Goal: Browse casually: Explore the website without a specific task or goal

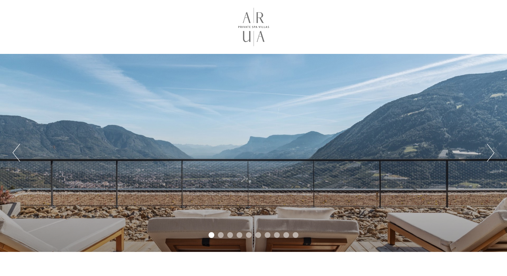
click at [491, 153] on button "Next" at bounding box center [491, 153] width 8 height 18
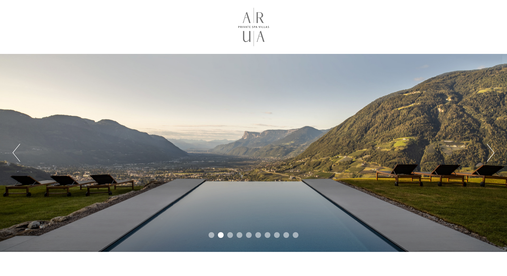
click at [491, 153] on button "Next" at bounding box center [491, 153] width 8 height 18
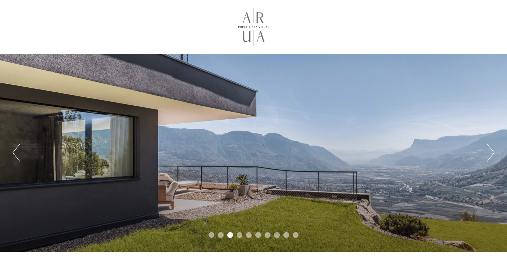
click at [491, 153] on button "Next" at bounding box center [491, 153] width 8 height 18
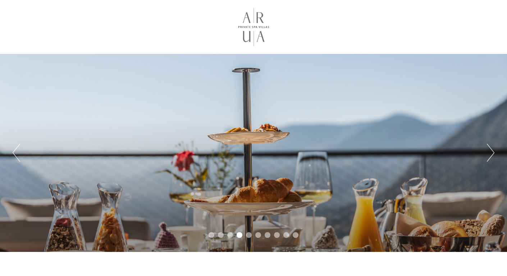
click at [491, 153] on button "Next" at bounding box center [491, 153] width 8 height 18
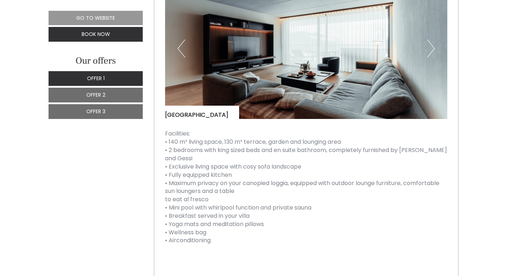
scroll to position [667, 0]
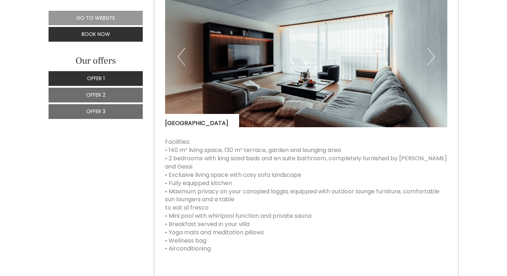
click at [436, 70] on img at bounding box center [306, 56] width 283 height 141
click at [423, 61] on img at bounding box center [306, 56] width 283 height 141
click at [437, 64] on img at bounding box center [306, 56] width 283 height 141
click at [430, 62] on button "Next" at bounding box center [431, 57] width 8 height 18
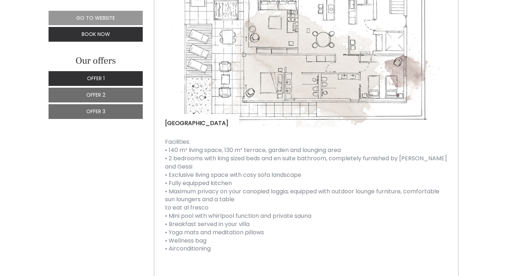
click at [430, 62] on button "Next" at bounding box center [431, 57] width 8 height 18
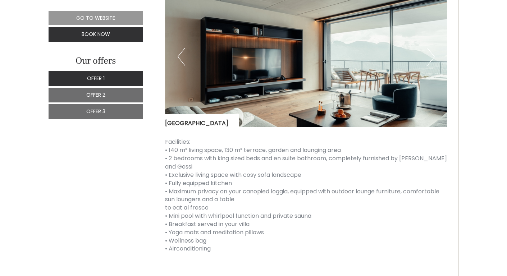
click at [430, 62] on button "Next" at bounding box center [431, 57] width 8 height 18
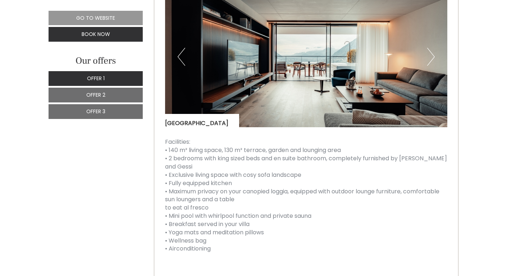
click at [430, 62] on button "Next" at bounding box center [431, 57] width 8 height 18
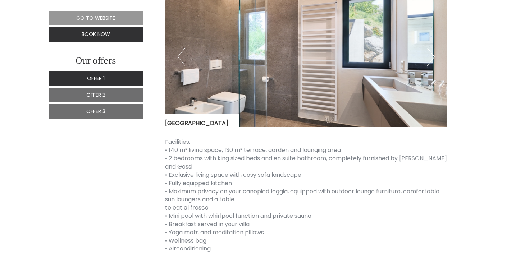
click at [430, 62] on button "Next" at bounding box center [431, 57] width 8 height 18
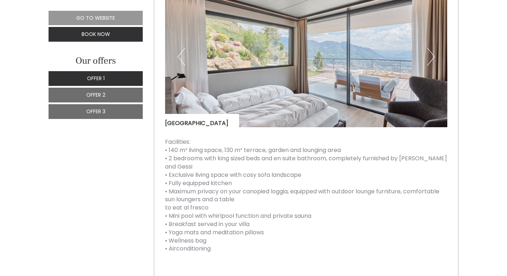
click at [430, 62] on button "Next" at bounding box center [431, 57] width 8 height 18
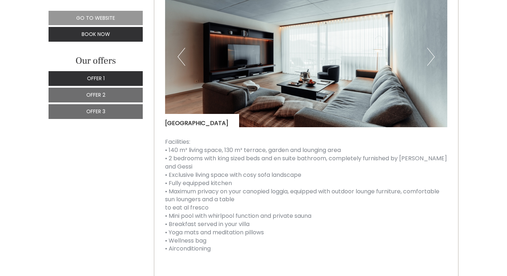
click at [430, 62] on button "Next" at bounding box center [431, 57] width 8 height 18
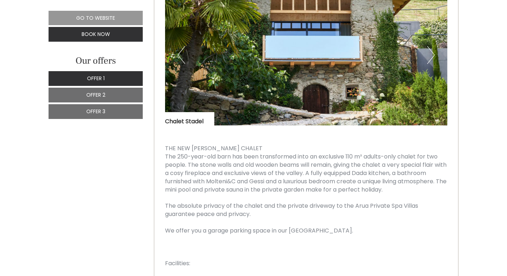
scroll to position [1730, 0]
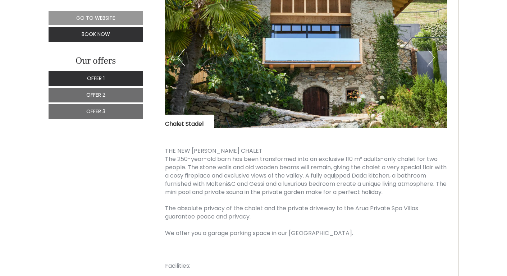
click at [429, 66] on button "Next" at bounding box center [431, 58] width 8 height 18
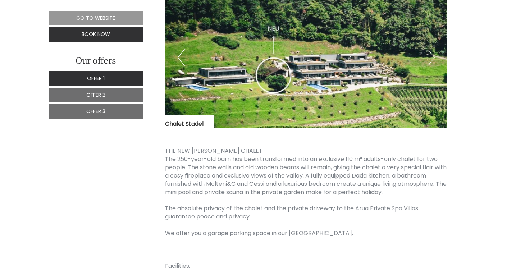
click at [429, 66] on button "Next" at bounding box center [431, 58] width 8 height 18
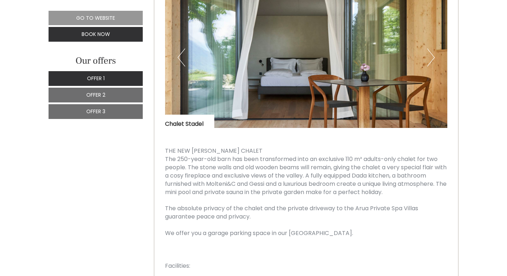
click at [429, 66] on button "Next" at bounding box center [431, 58] width 8 height 18
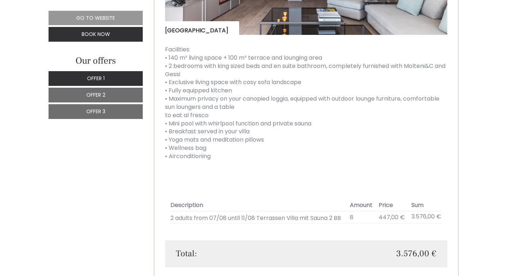
scroll to position [1210, 0]
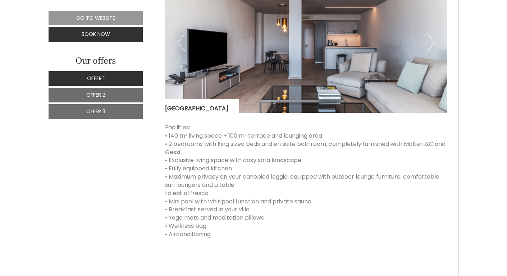
click at [431, 50] on button "Next" at bounding box center [431, 42] width 8 height 18
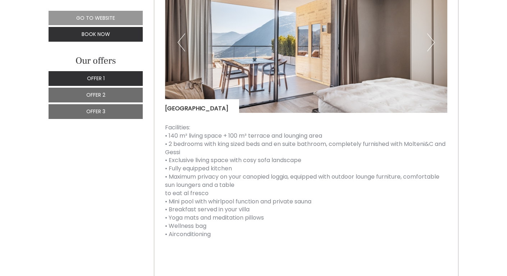
click at [431, 50] on button "Next" at bounding box center [431, 42] width 8 height 18
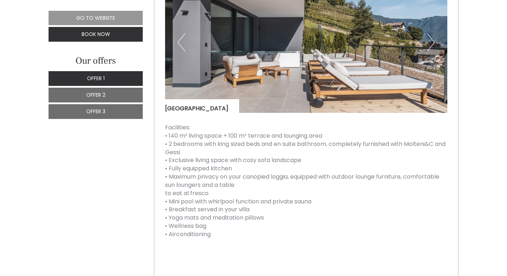
click at [431, 50] on button "Next" at bounding box center [431, 42] width 8 height 18
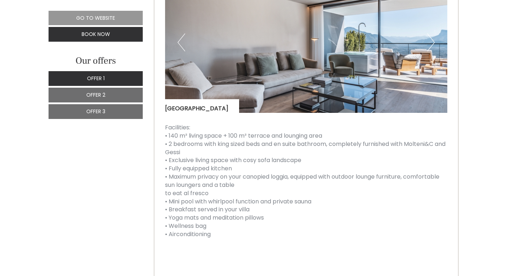
click at [431, 50] on button "Next" at bounding box center [431, 42] width 8 height 18
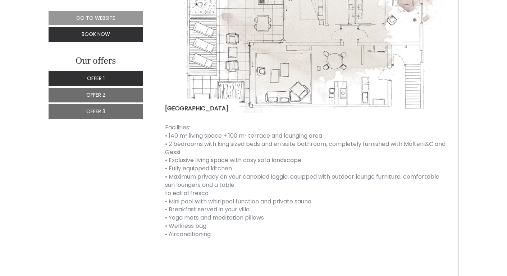
click at [431, 50] on button "Next" at bounding box center [431, 42] width 8 height 18
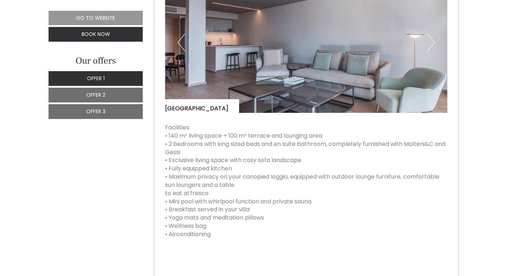
click at [431, 50] on button "Next" at bounding box center [431, 42] width 8 height 18
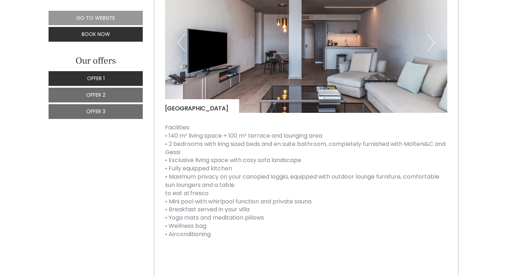
click at [431, 50] on button "Next" at bounding box center [431, 42] width 8 height 18
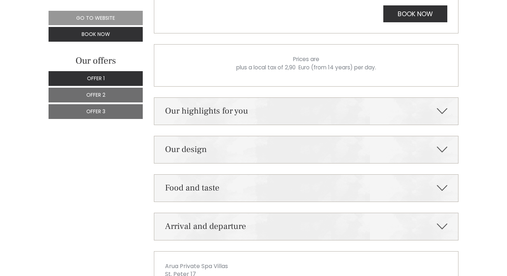
scroll to position [2215, 0]
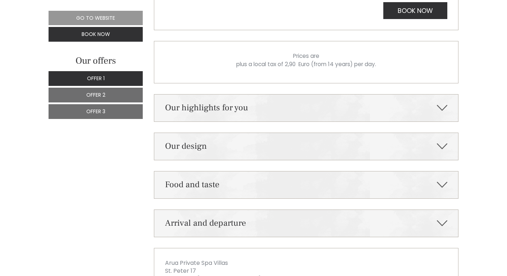
click at [382, 113] on div "Our highlights for you" at bounding box center [306, 108] width 304 height 27
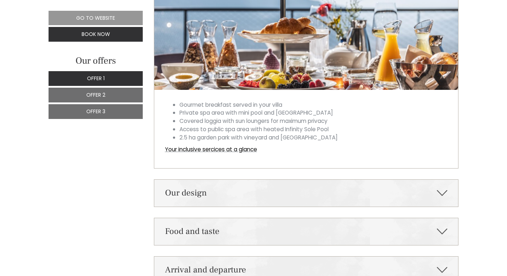
scroll to position [2402, 0]
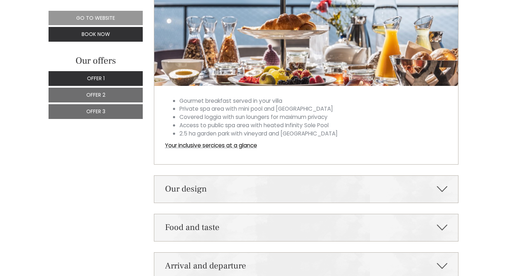
click at [353, 198] on div "Our design" at bounding box center [306, 189] width 304 height 27
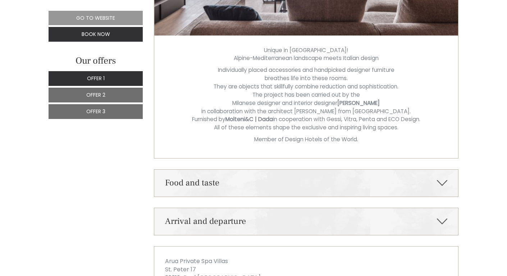
scroll to position [2782, 0]
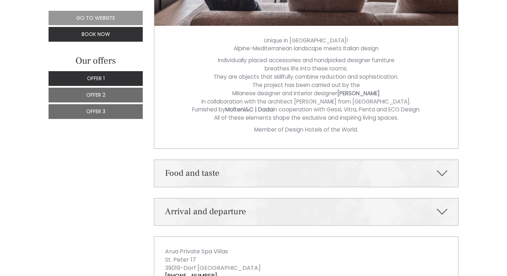
click at [352, 181] on div "Food and taste" at bounding box center [306, 173] width 304 height 27
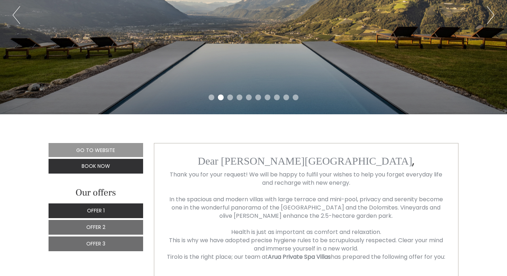
scroll to position [0, 0]
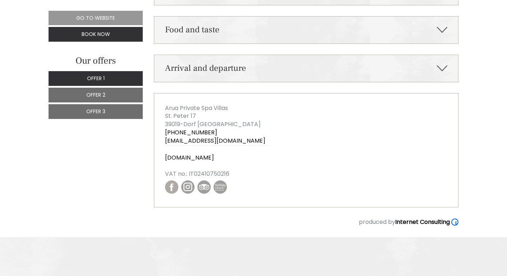
scroll to position [2411, 0]
